Goal: Transaction & Acquisition: Obtain resource

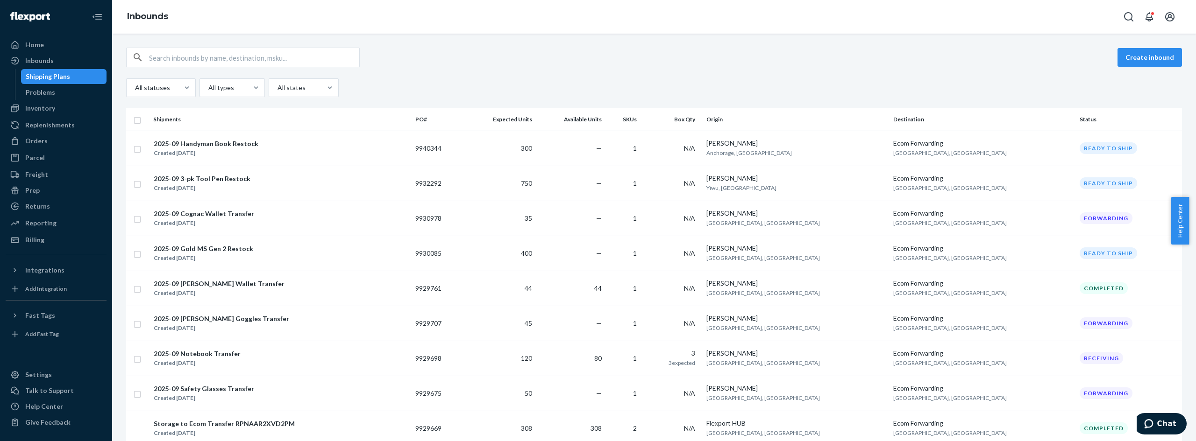
click at [652, 81] on div "All statuses All types All states" at bounding box center [654, 87] width 1056 height 19
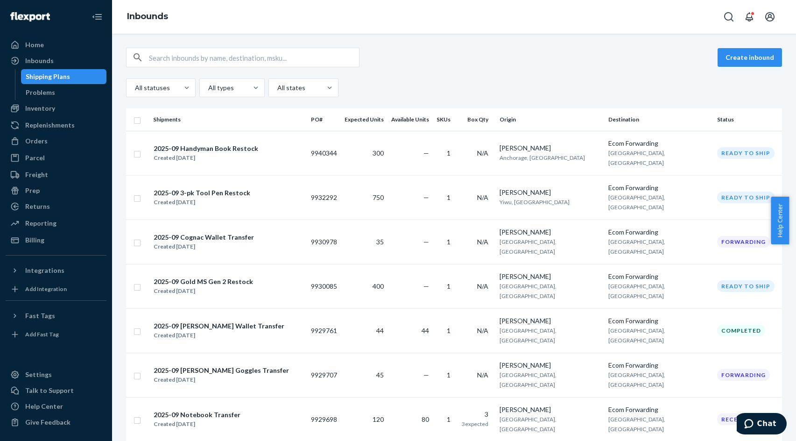
click at [637, 62] on div "Create inbound" at bounding box center [454, 58] width 656 height 20
click at [589, 75] on div "Create inbound All statuses All types All states" at bounding box center [454, 73] width 656 height 50
click at [645, 71] on div "Create inbound All statuses All types All states" at bounding box center [454, 73] width 656 height 50
click at [432, 48] on div "Create inbound" at bounding box center [454, 58] width 656 height 20
click at [530, 84] on div "All statuses All types All states" at bounding box center [454, 87] width 656 height 19
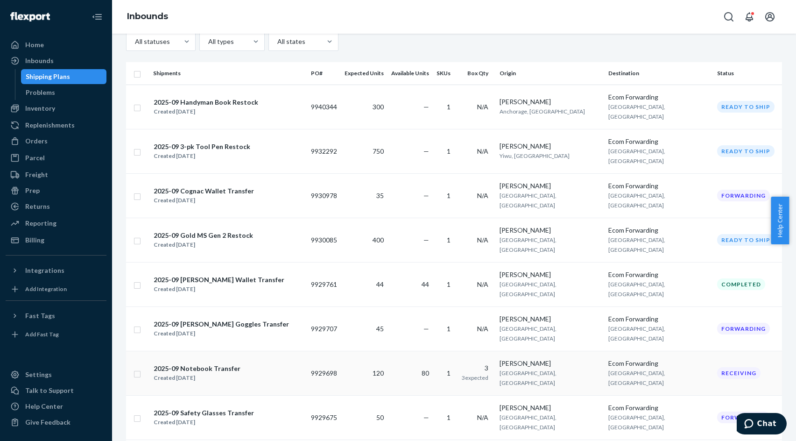
scroll to position [47, 0]
click at [263, 407] on div "2025-09 Safety Glasses Transfer Created [DATE]" at bounding box center [228, 417] width 150 height 20
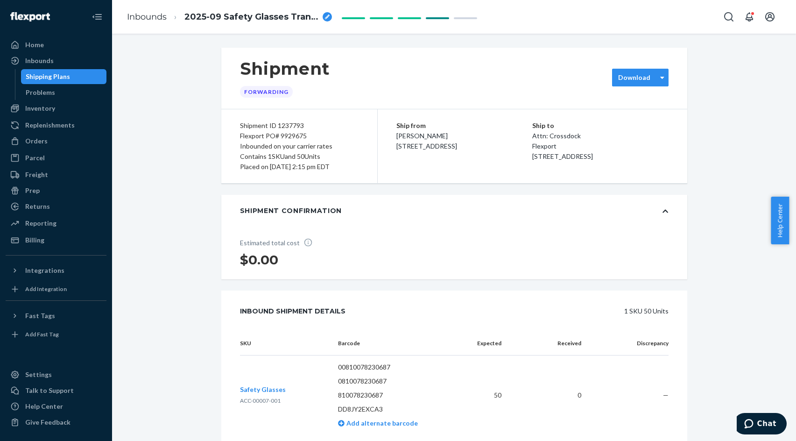
click at [630, 74] on label "Download" at bounding box center [634, 77] width 32 height 9
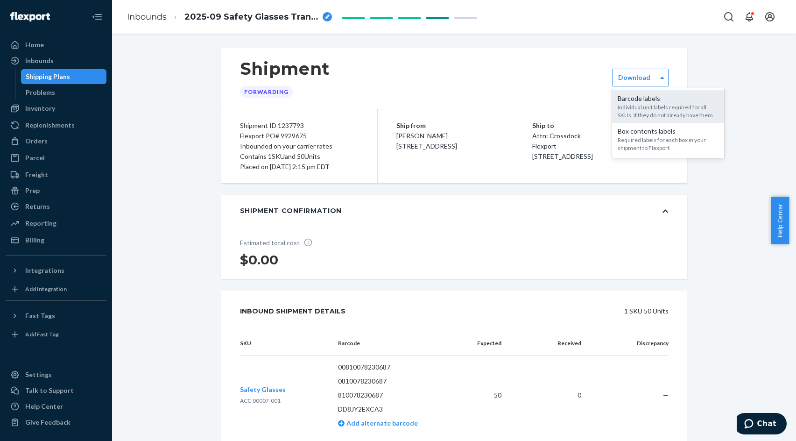
click at [658, 102] on div "Barcode labels" at bounding box center [668, 98] width 101 height 9
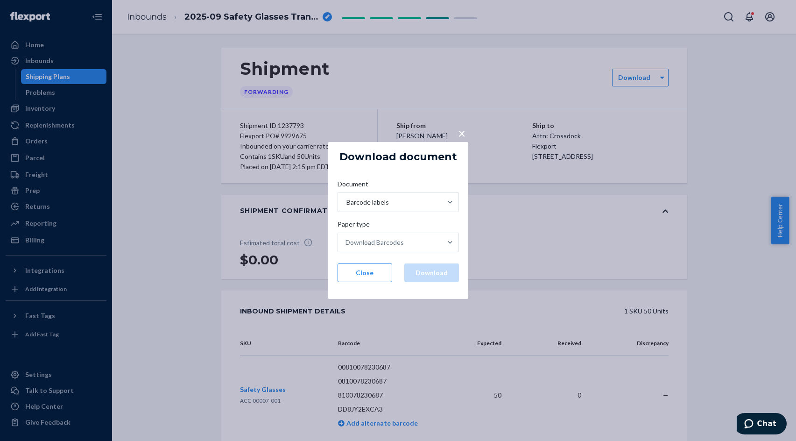
click at [616, 223] on div "× Download document Document Barcode labels Paper type Download Barcodes Close …" at bounding box center [398, 220] width 796 height 441
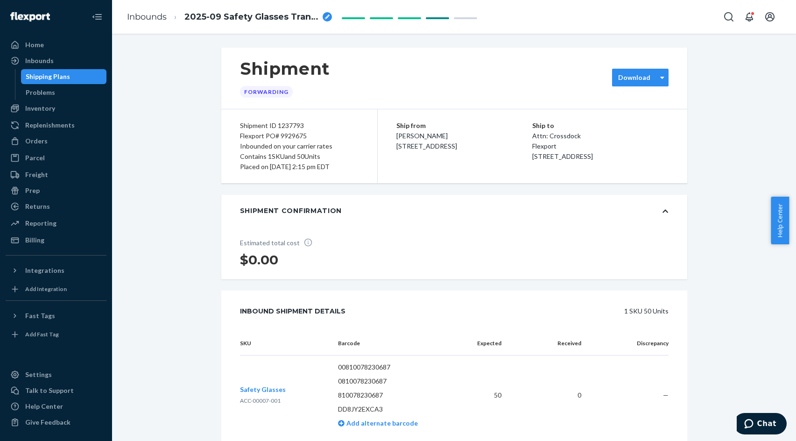
click at [641, 81] on label "Download" at bounding box center [634, 77] width 32 height 9
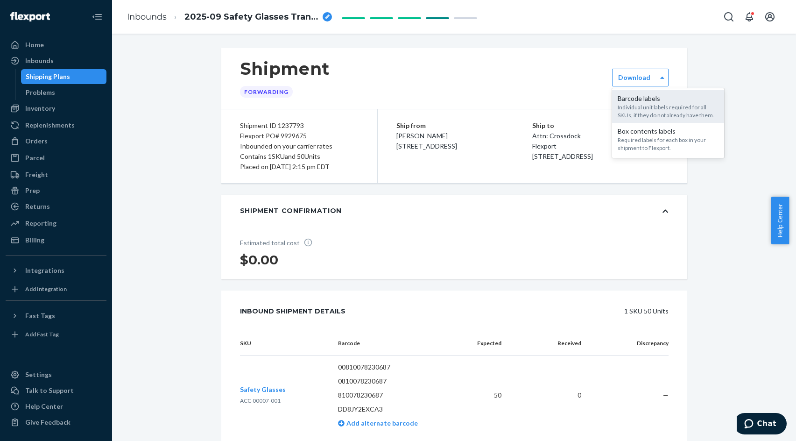
click at [641, 106] on div "Individual unit labels required for all SKUs, if they do not already have them." at bounding box center [668, 111] width 101 height 16
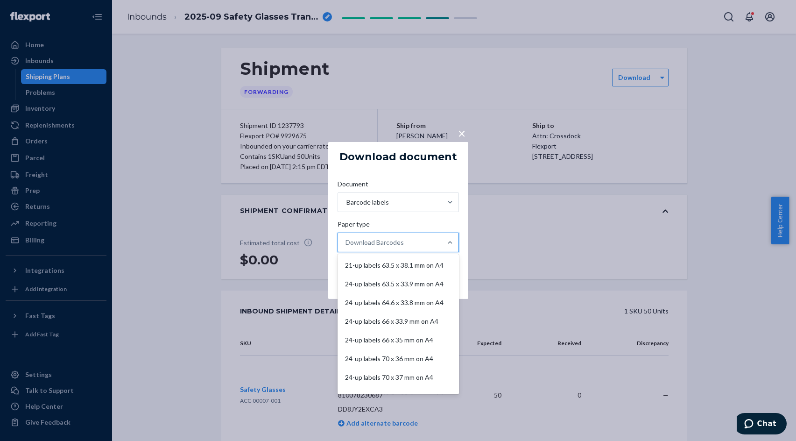
click at [382, 245] on div "Download Barcodes" at bounding box center [375, 242] width 58 height 9
click at [347, 245] on input "Paper type option 21-up labels 63.5 x 38.1 mm on A4 focused, 1 of 11. 11 result…" at bounding box center [346, 242] width 1 height 9
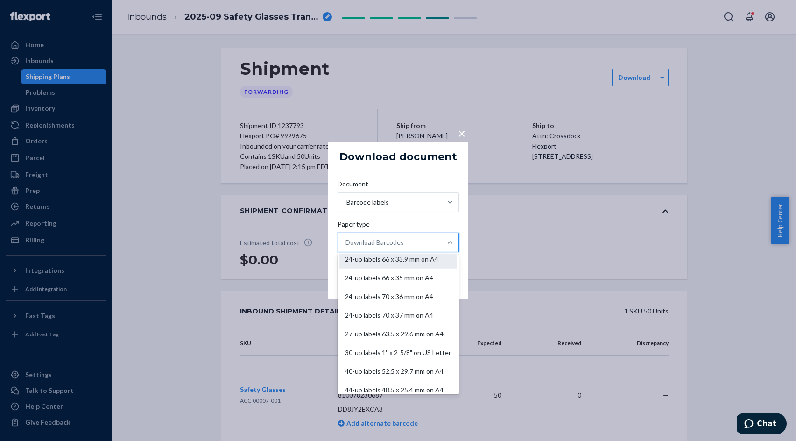
scroll to position [78, 0]
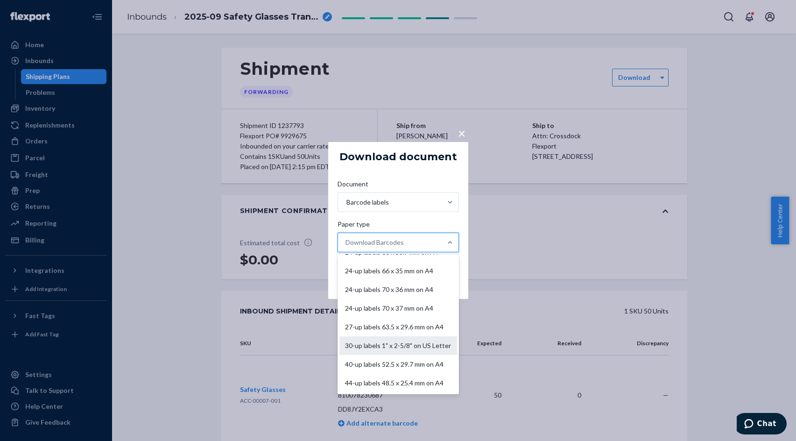
click at [394, 336] on div "30-up labels 1" x 2-5/8" on US Letter" at bounding box center [399, 345] width 118 height 19
click at [347, 247] on input "Paper type option 30-up labels 1" x 2-5/8" on US Letter focused, 9 of 11. 11 re…" at bounding box center [346, 242] width 1 height 9
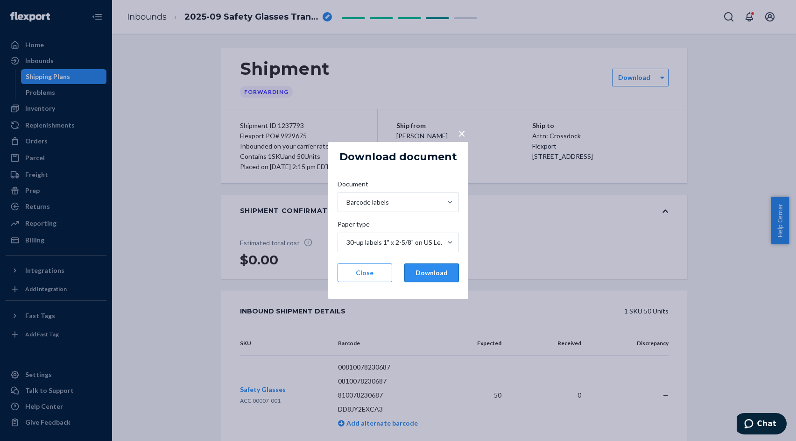
click at [440, 274] on button "Download" at bounding box center [432, 272] width 55 height 19
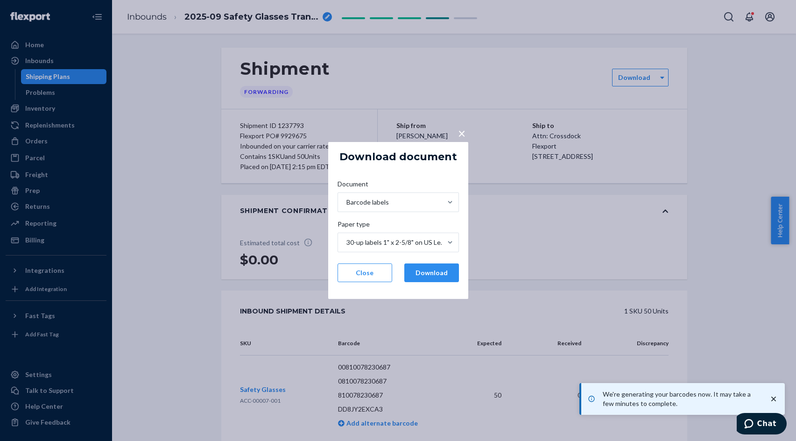
click at [463, 129] on span "×" at bounding box center [461, 133] width 7 height 16
